Goal: Task Accomplishment & Management: Use online tool/utility

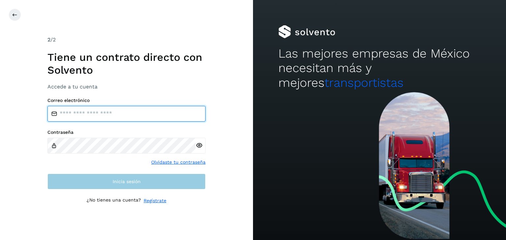
type input "**********"
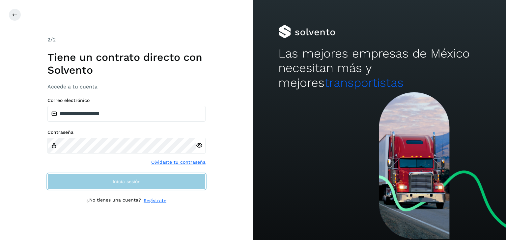
click at [79, 179] on button "Inicia sesión" at bounding box center [126, 182] width 158 height 16
